Goal: Check status: Check status

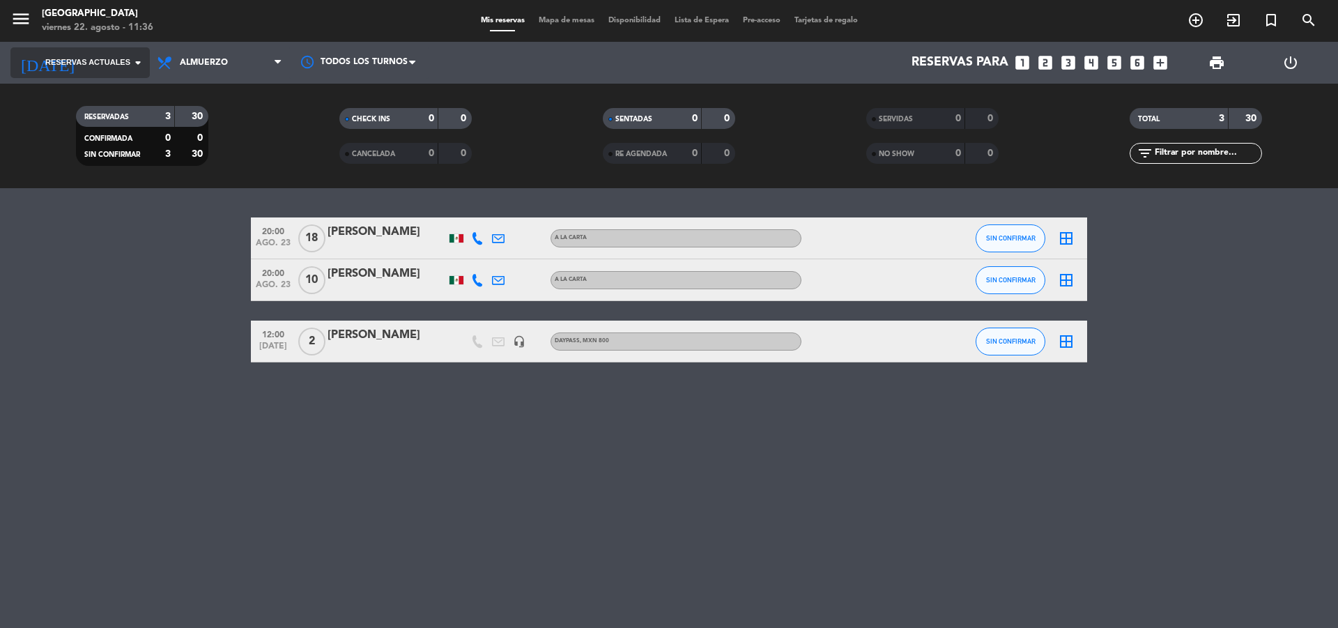
click at [114, 63] on span "Reservas actuales" at bounding box center [87, 62] width 85 height 13
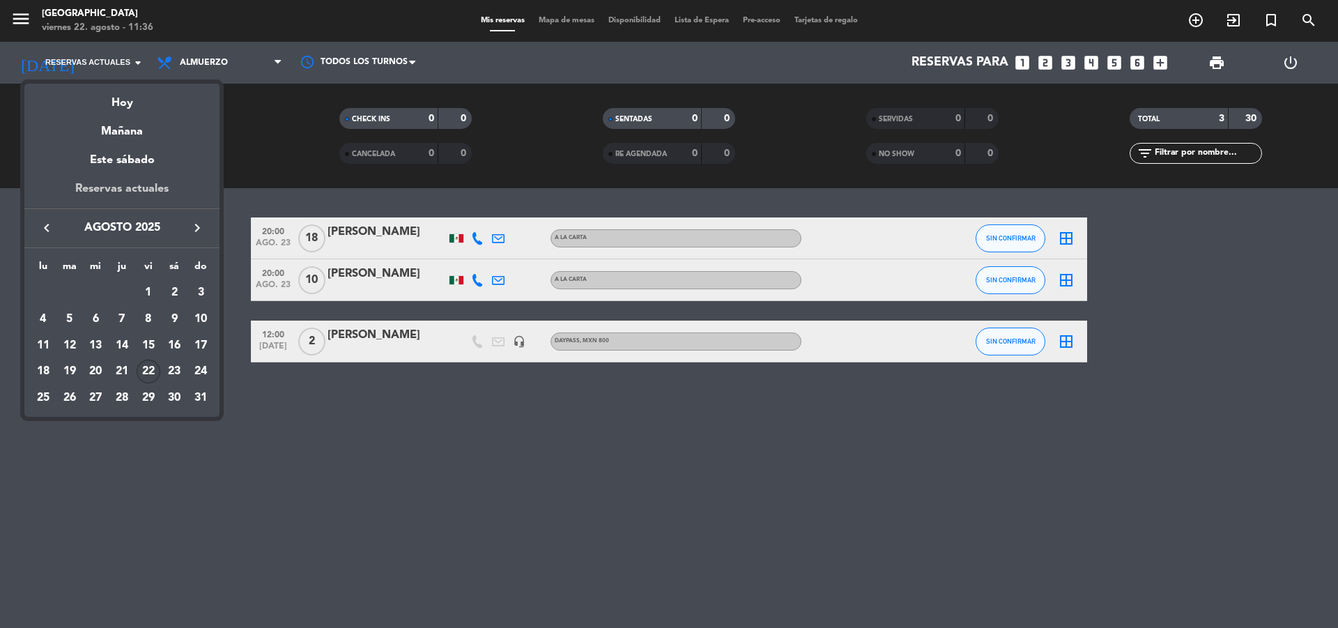
click at [117, 189] on div "Reservas actuales" at bounding box center [121, 194] width 195 height 29
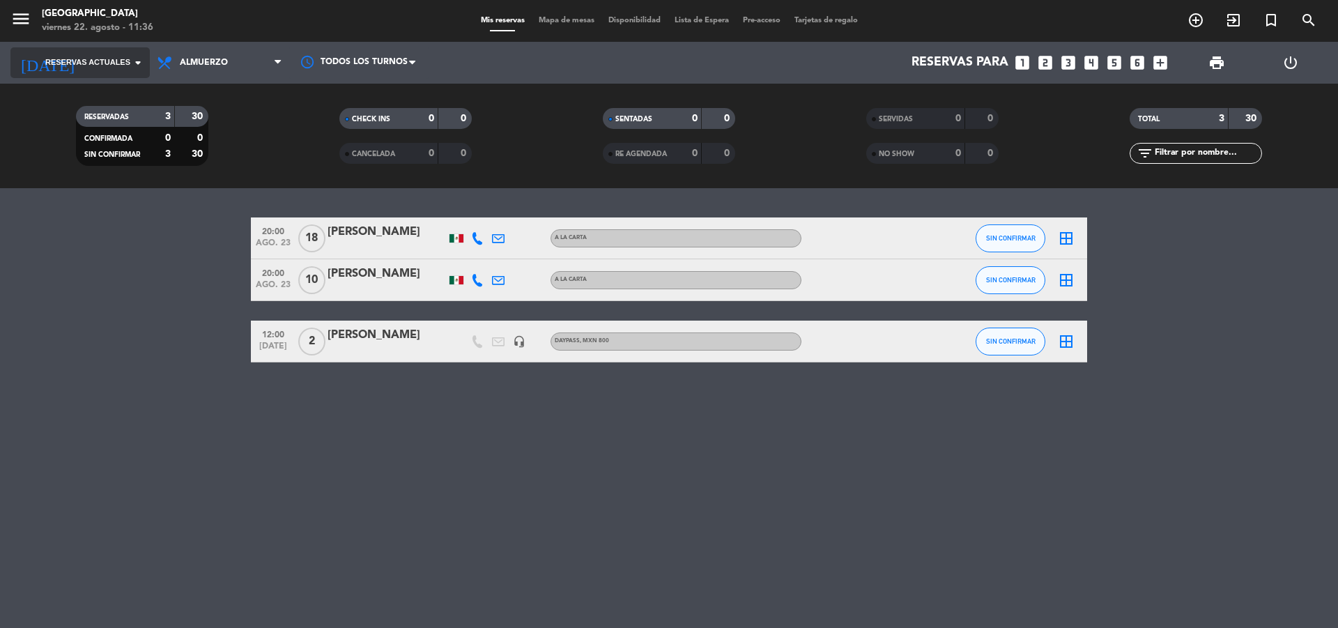
click at [142, 65] on icon "arrow_drop_down" at bounding box center [138, 62] width 17 height 17
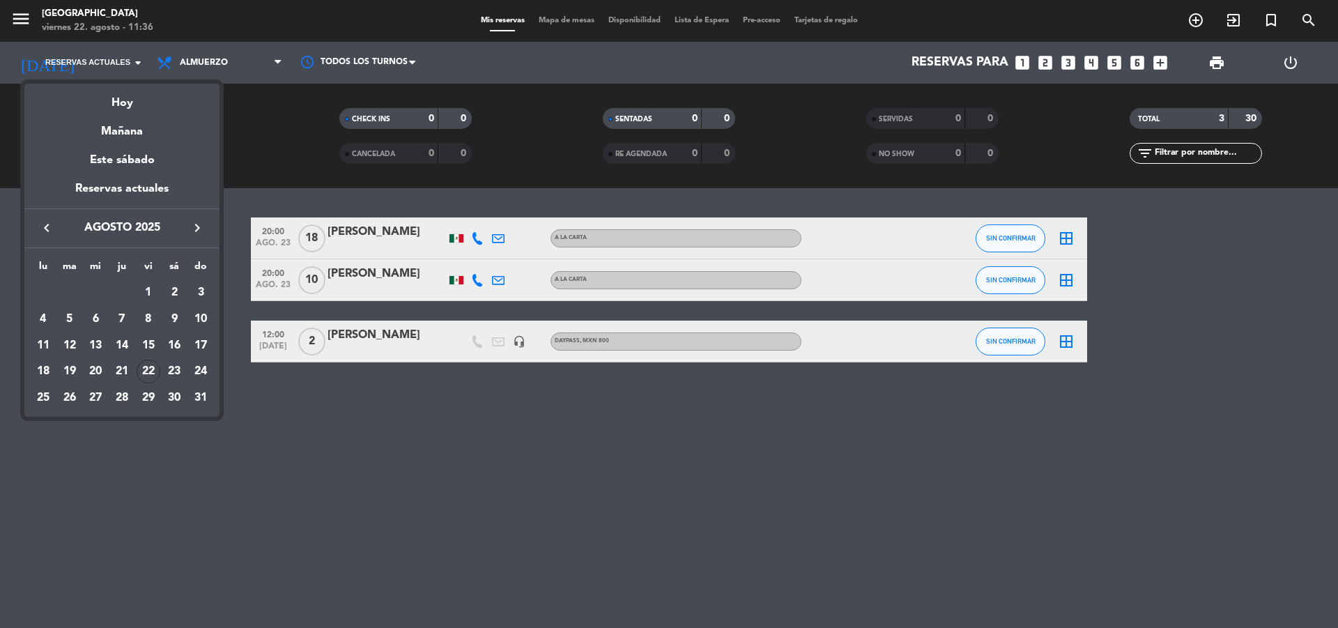
click at [196, 228] on icon "keyboard_arrow_right" at bounding box center [197, 227] width 17 height 17
click at [75, 369] on div "16" at bounding box center [70, 371] width 24 height 24
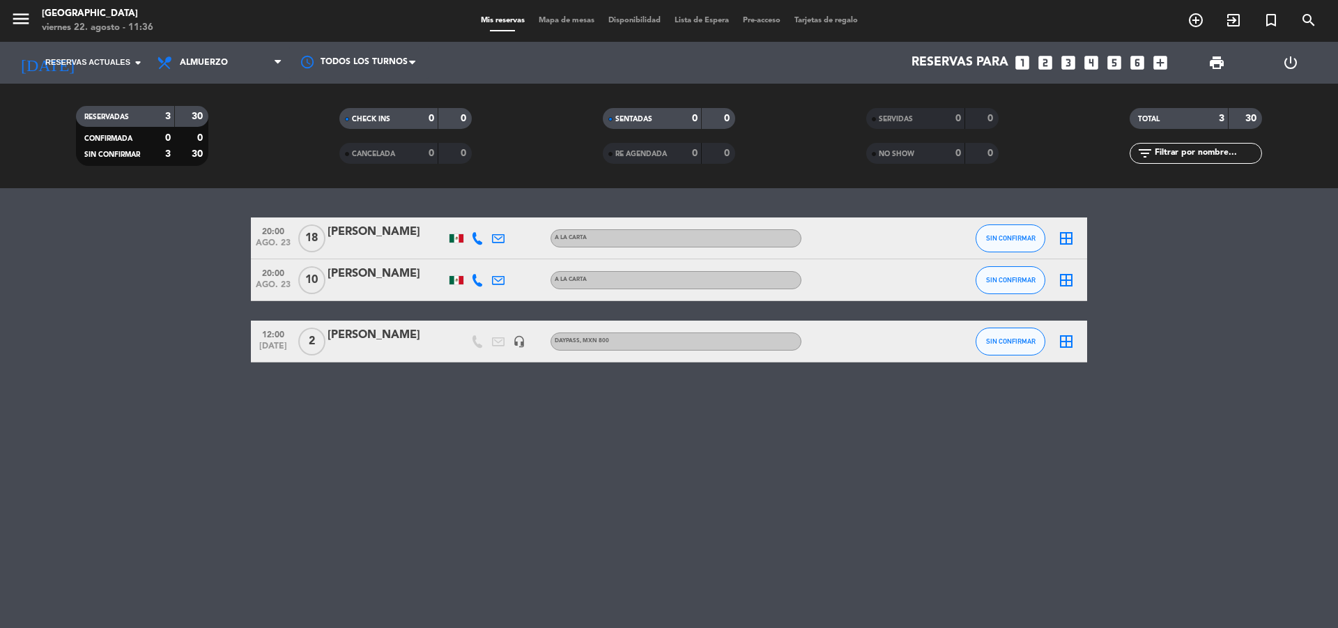
type input "[DATE] sep."
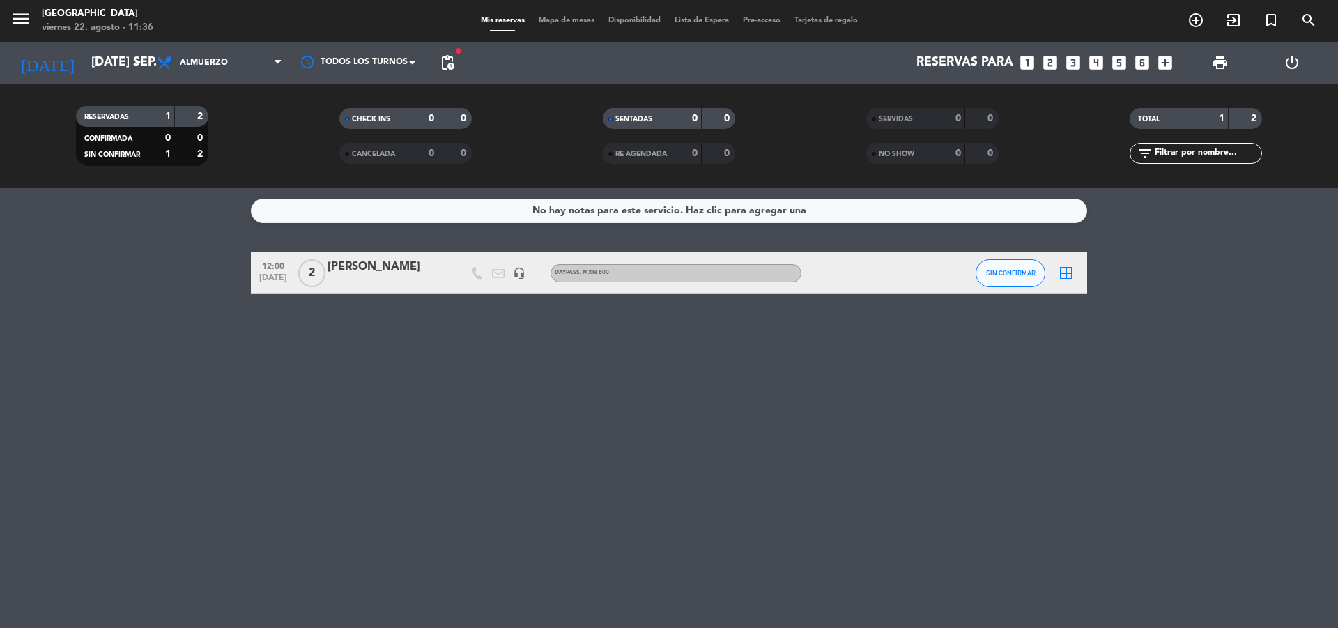
click at [626, 20] on span "Disponibilidad" at bounding box center [634, 21] width 66 height 8
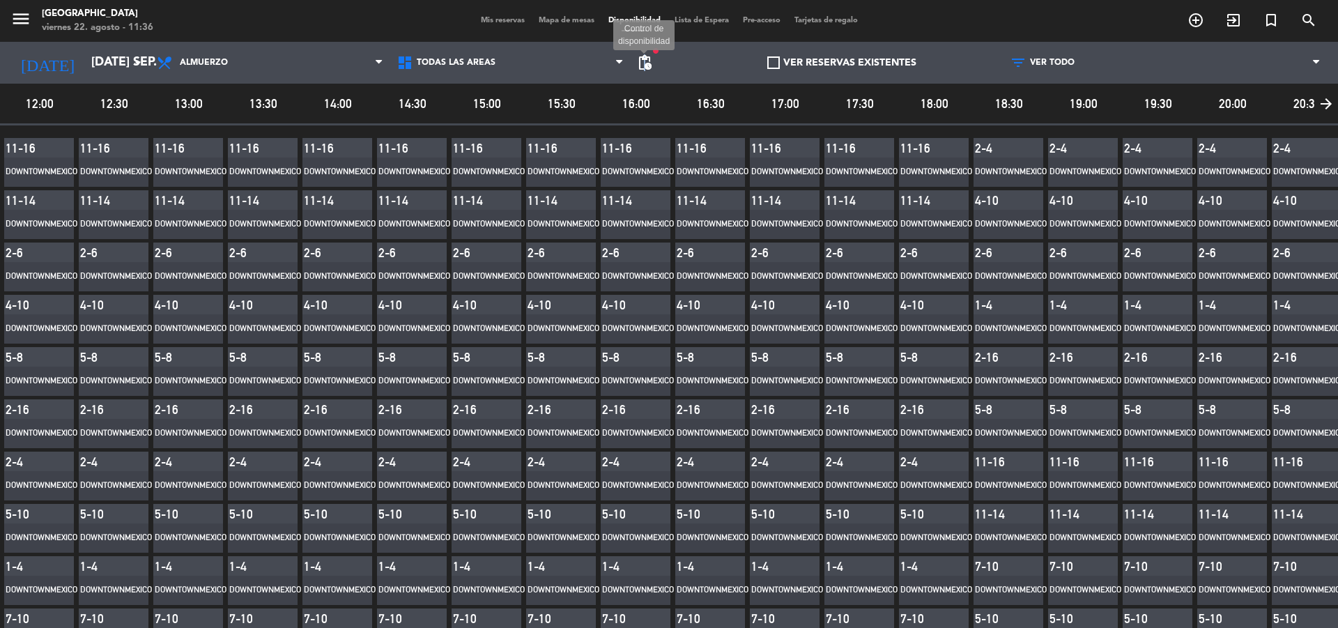
click at [640, 65] on span "pending_actions" at bounding box center [644, 62] width 17 height 17
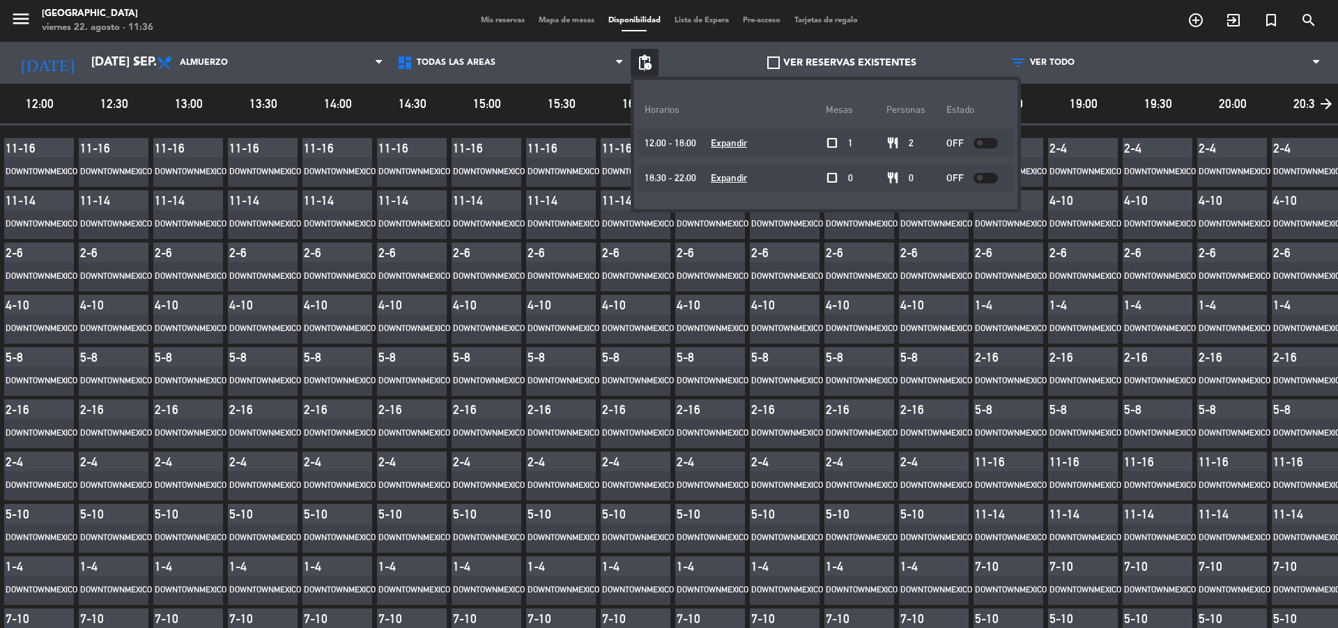
click at [640, 65] on span "pending_actions" at bounding box center [644, 62] width 17 height 17
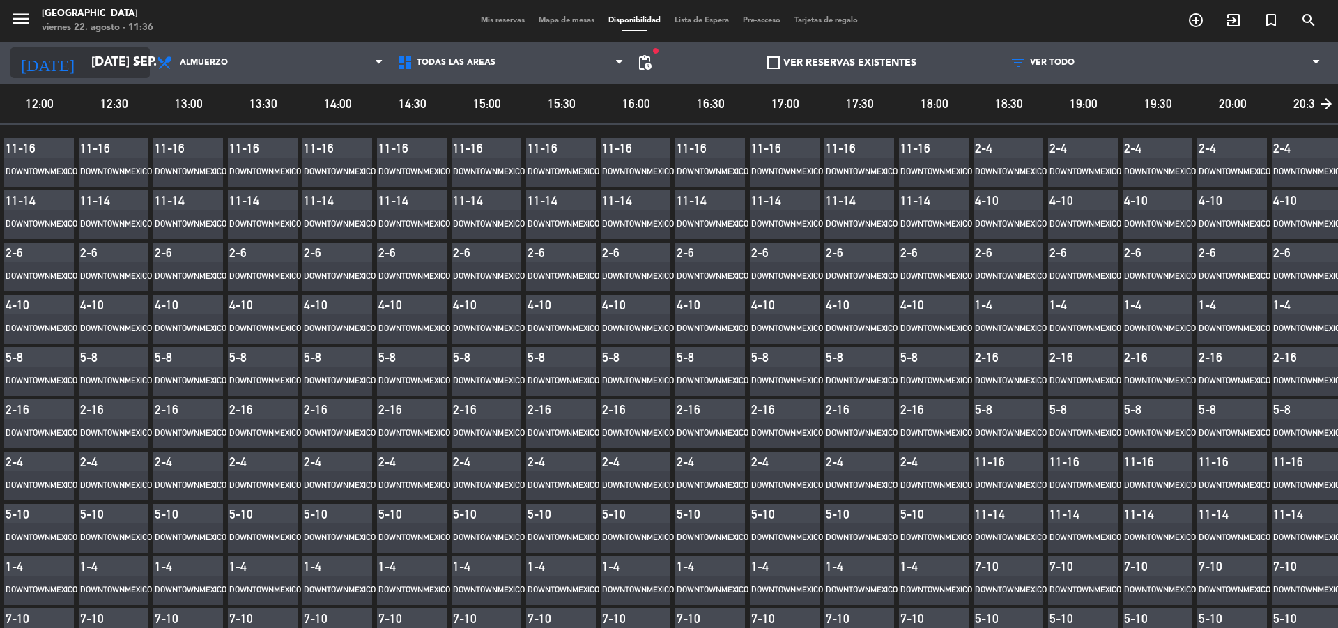
click at [117, 63] on input "[DATE] sep." at bounding box center [165, 63] width 162 height 28
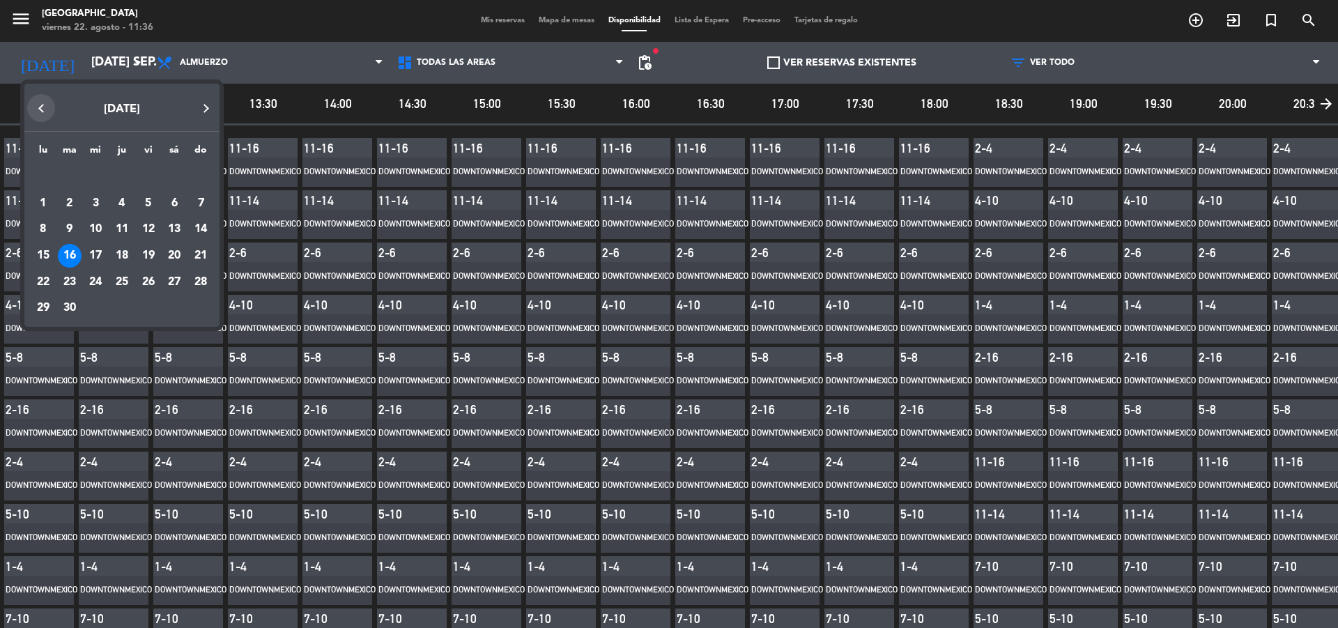
click at [38, 112] on button "Previous month" at bounding box center [41, 108] width 28 height 28
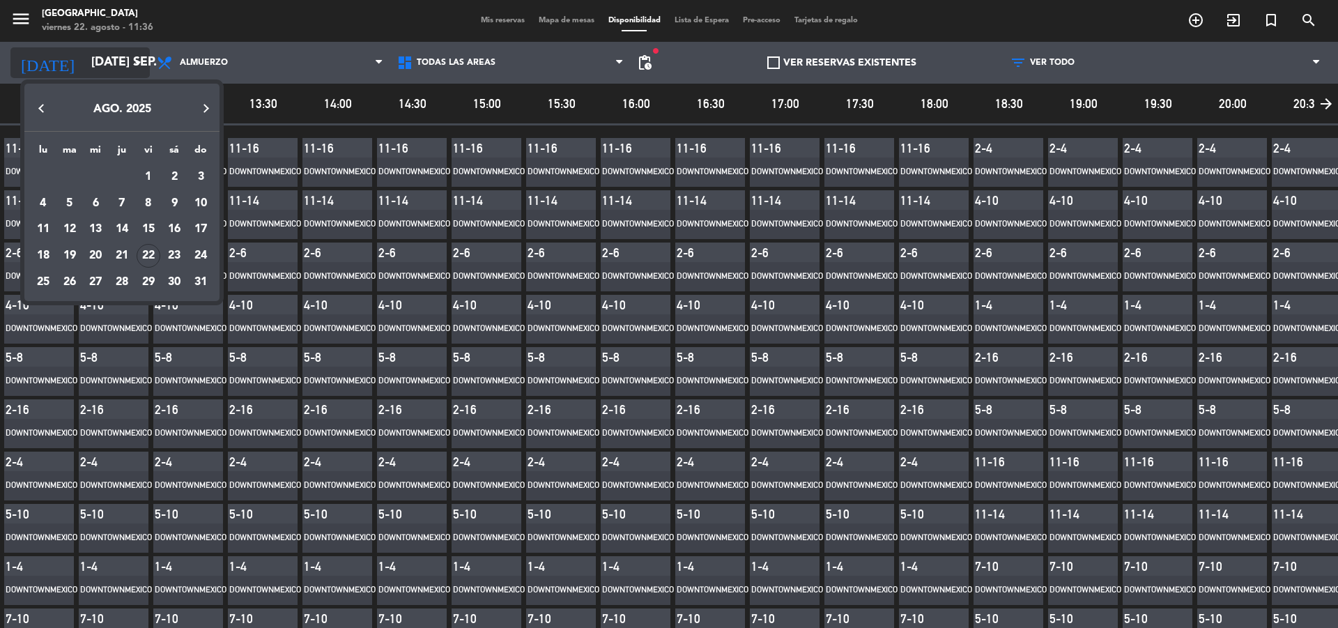
click at [98, 60] on div at bounding box center [669, 314] width 1338 height 628
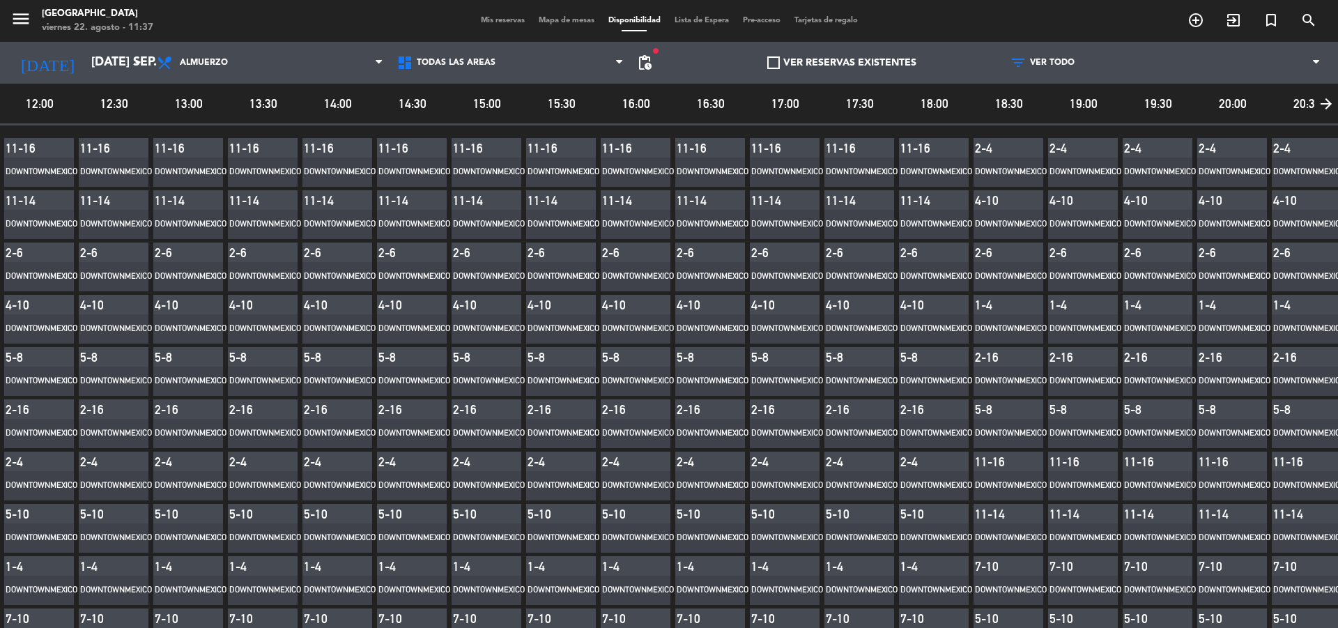
click at [484, 20] on span "Mis reservas" at bounding box center [503, 21] width 58 height 8
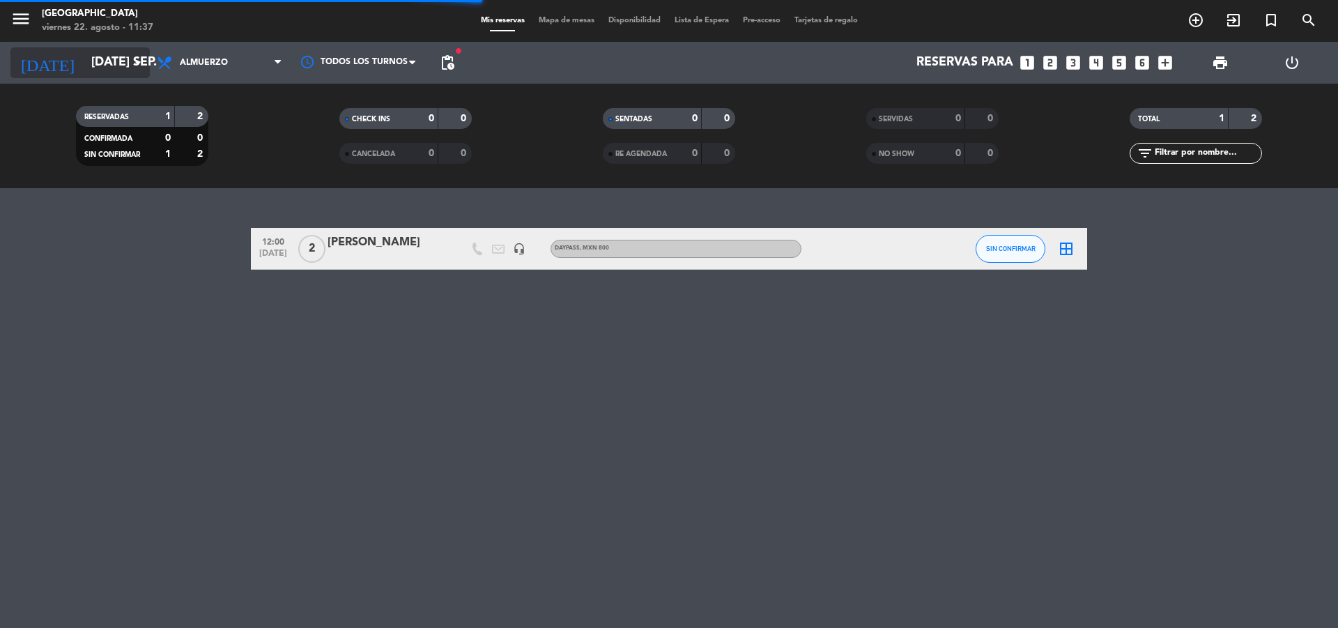
click at [130, 64] on icon "arrow_drop_down" at bounding box center [138, 62] width 17 height 17
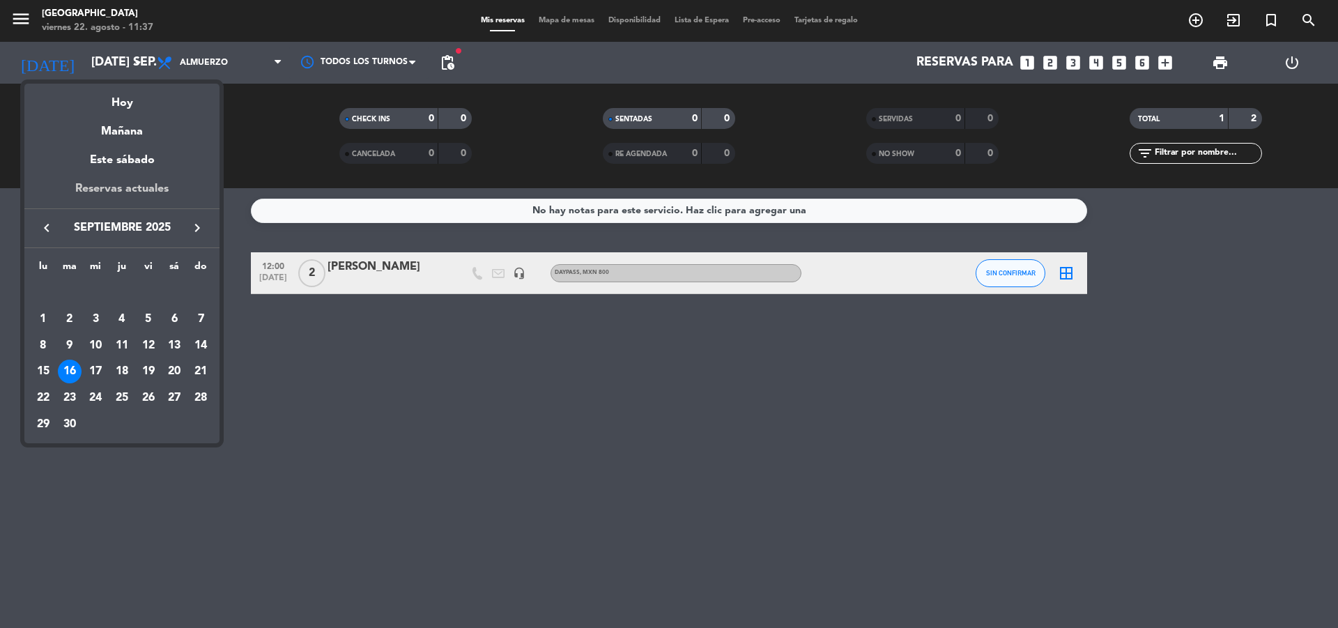
click at [130, 186] on div "Reservas actuales" at bounding box center [121, 194] width 195 height 29
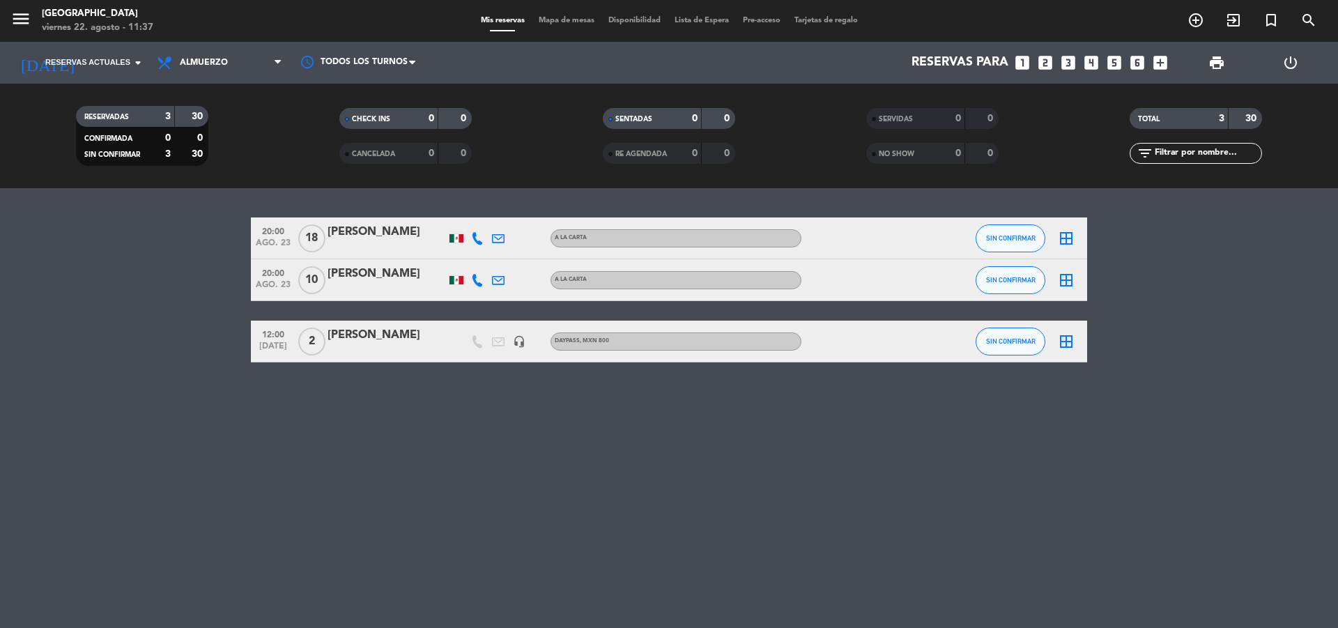
click at [576, 295] on div "20:00 ago. 23 10 [PERSON_NAME] SIN CONFIRMAR border_all" at bounding box center [669, 280] width 836 height 42
click at [588, 472] on div "20:00 ago. 23 18 [PERSON_NAME] SIN CONFIRMAR border_all 20:00 ago. 23 10 [PERSO…" at bounding box center [669, 408] width 1338 height 440
